Goal: Find specific page/section: Find specific page/section

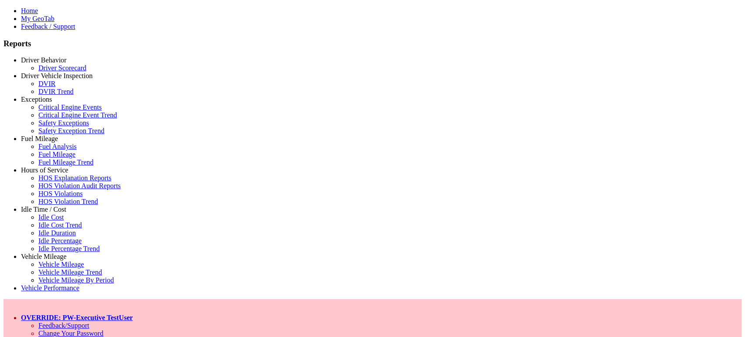
click at [63, 64] on link "Driver Behavior" at bounding box center [43, 59] width 45 height 7
click at [53, 72] on link "Driver Scorecard" at bounding box center [62, 67] width 48 height 7
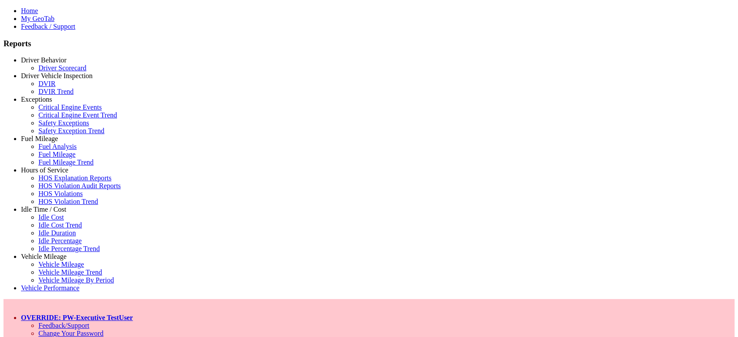
click at [133, 314] on link "OVERRIDE: PW-Executive TestUser" at bounding box center [77, 317] width 112 height 7
click at [61, 336] on link "Log Off" at bounding box center [49, 340] width 23 height 7
